Goal: Information Seeking & Learning: Understand process/instructions

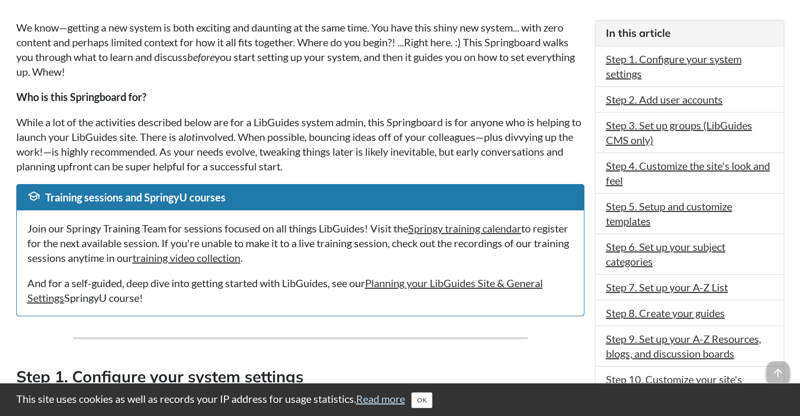
scroll to position [263, 0]
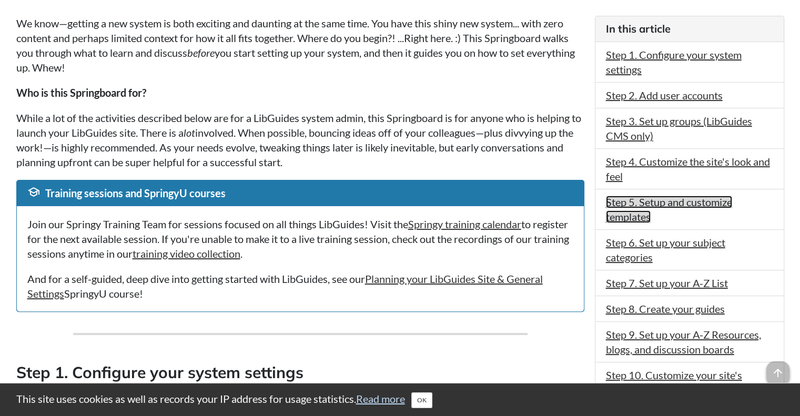
click at [625, 200] on link "Step 5. Setup and customize templates" at bounding box center [669, 209] width 126 height 27
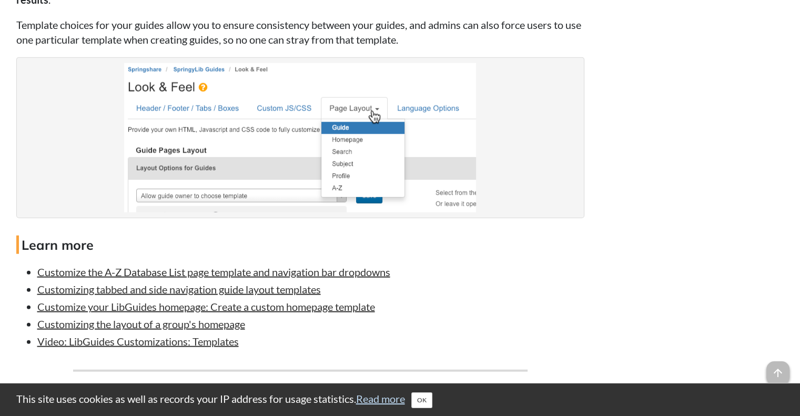
scroll to position [2472, 0]
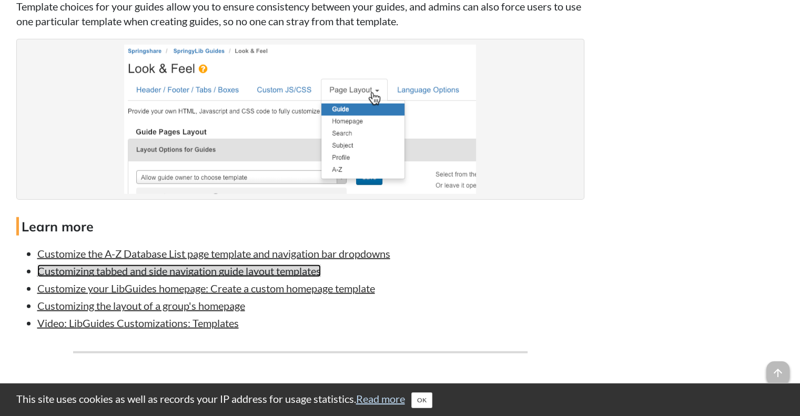
click at [168, 269] on link "Customizing tabbed and side navigation guide layout templates" at bounding box center [178, 270] width 283 height 13
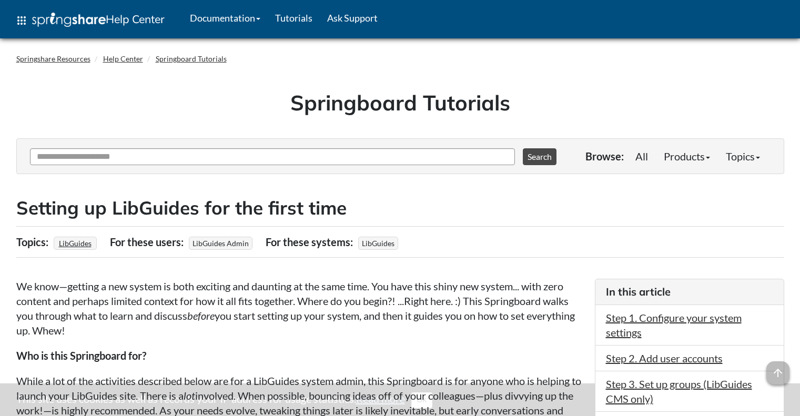
scroll to position [2238, 0]
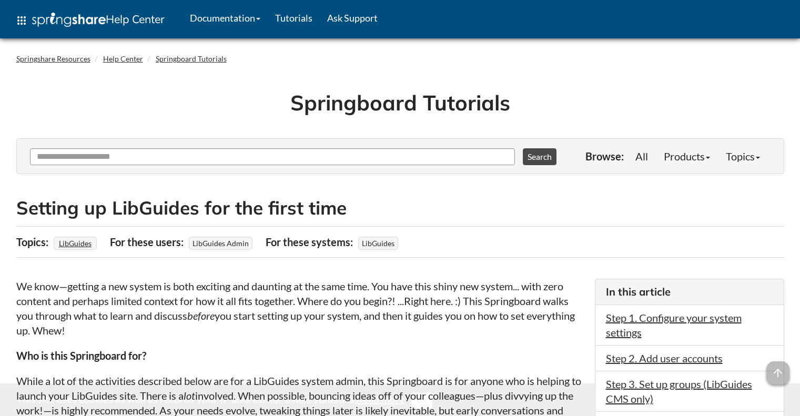
scroll to position [2238, 0]
